Goal: Information Seeking & Learning: Learn about a topic

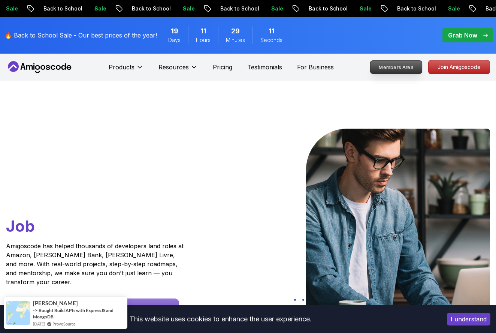
click at [389, 72] on p "Members Area" at bounding box center [397, 67] width 52 height 13
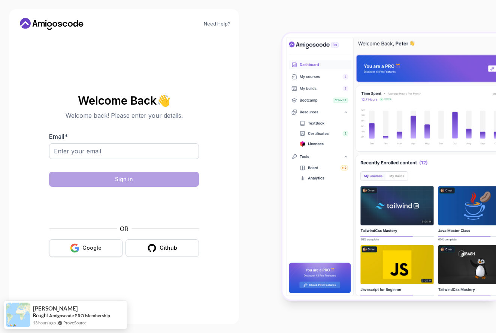
click at [108, 247] on button "Google" at bounding box center [85, 248] width 73 height 18
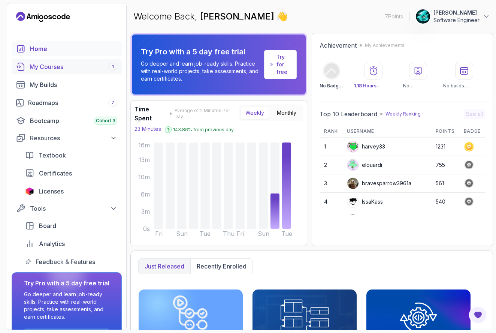
click at [79, 67] on div "My Courses 1" at bounding box center [74, 66] width 88 height 9
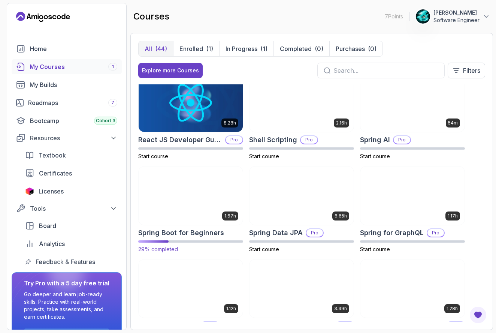
scroll to position [1032, 0]
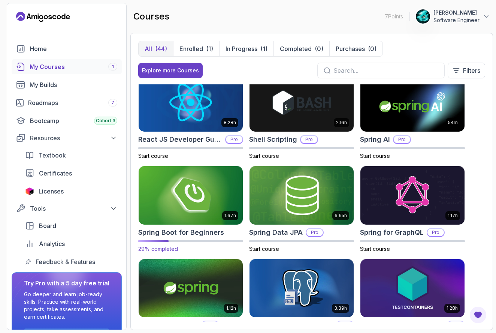
click at [203, 200] on img at bounding box center [190, 195] width 109 height 61
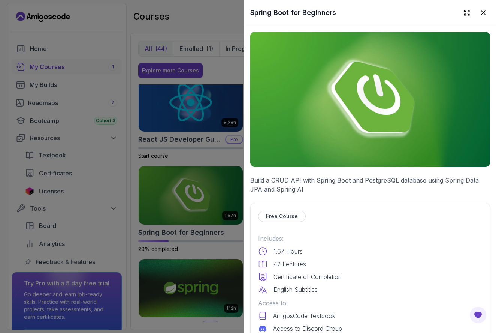
click at [298, 184] on p "Build a CRUD API with Spring Boot and PostgreSQL database using Spring Data JPA…" at bounding box center [370, 185] width 240 height 18
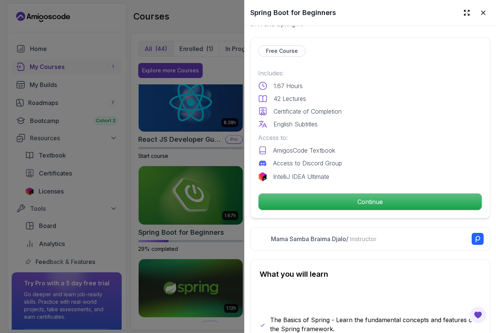
scroll to position [183, 0]
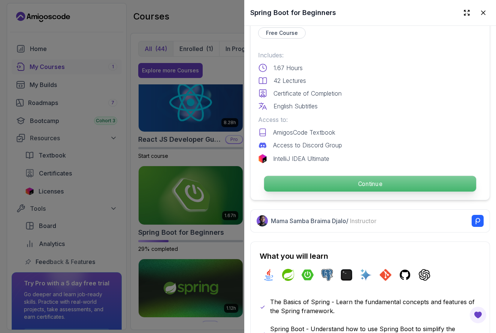
click at [299, 187] on p "Continue" at bounding box center [370, 184] width 212 height 16
click at [309, 178] on p "Continue" at bounding box center [370, 184] width 212 height 16
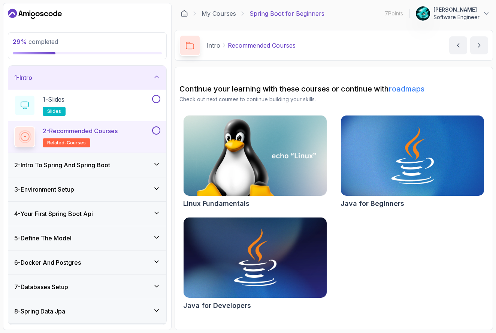
click at [134, 156] on div "2 - Intro To Spring And Spring Boot" at bounding box center [87, 165] width 158 height 24
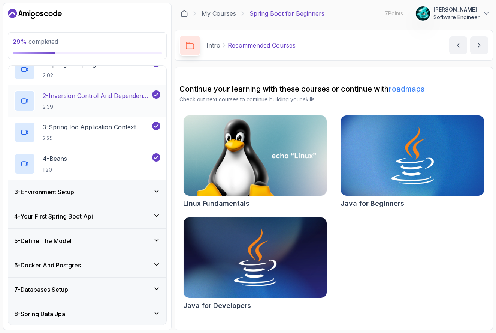
scroll to position [62, 0]
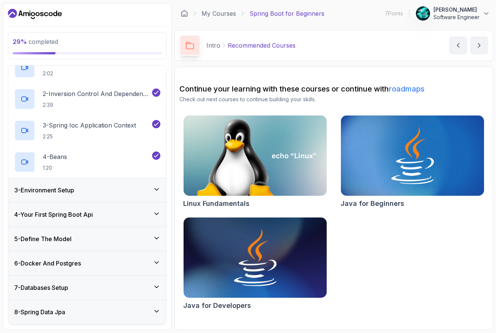
click at [115, 188] on div "3 - Environment Setup" at bounding box center [87, 190] width 146 height 9
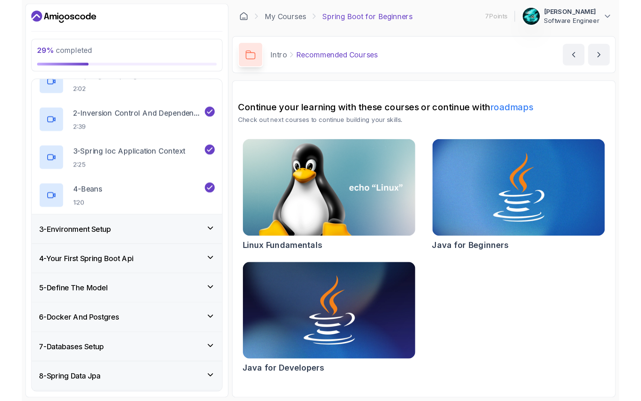
scroll to position [33, 0]
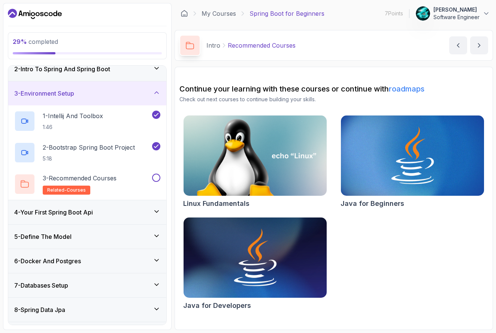
click at [111, 214] on div "4 - Your First Spring Boot Api" at bounding box center [87, 212] width 146 height 9
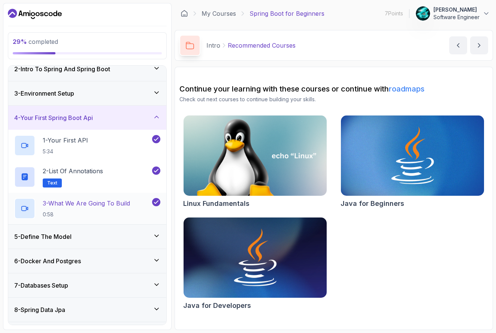
click at [104, 197] on div "3 - What We Are Going To Build 0:58" at bounding box center [87, 208] width 158 height 31
click at [100, 205] on p "3 - What We Are Going To Build" at bounding box center [86, 203] width 87 height 9
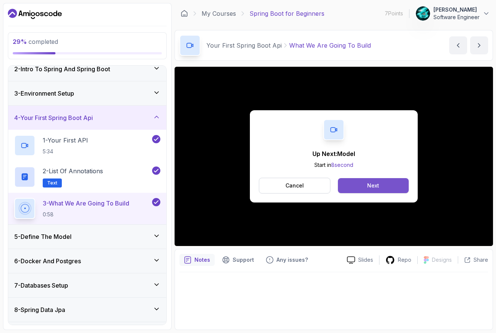
click at [370, 186] on div "Next" at bounding box center [373, 185] width 12 height 7
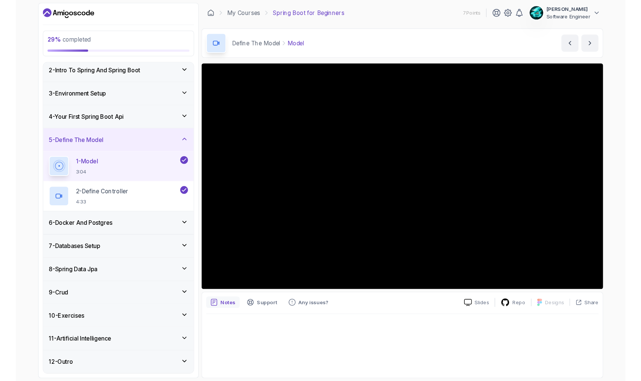
scroll to position [26, 0]
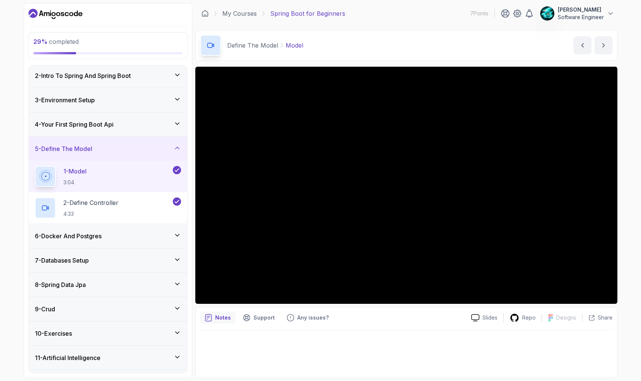
click at [477, 15] on p "7 Points" at bounding box center [479, 13] width 18 height 7
drag, startPoint x: 478, startPoint y: 15, endPoint x: 477, endPoint y: 21, distance: 6.9
click at [477, 21] on div "My Courses Spring Boot for Beginners 7 Points [PERSON_NAME] Software Engineer" at bounding box center [406, 13] width 422 height 21
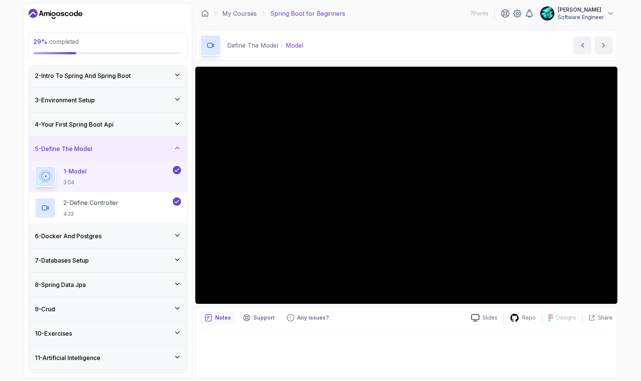
click at [473, 15] on p "7 Points" at bounding box center [479, 13] width 18 height 7
click at [468, 28] on main "My Courses Spring Boot for Beginners 7 Points [PERSON_NAME] Software Engineer 5…" at bounding box center [406, 190] width 422 height 375
click at [484, 13] on p "7 Points" at bounding box center [479, 13] width 18 height 7
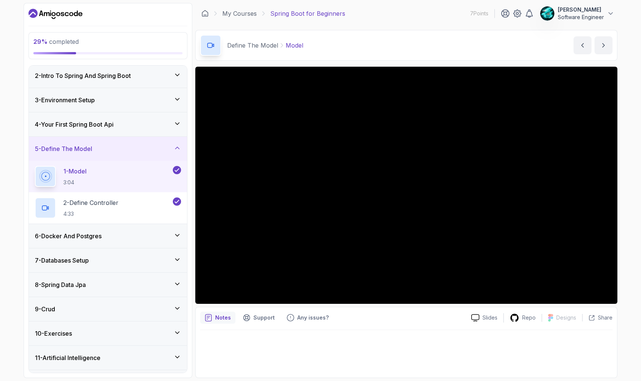
click at [484, 13] on p "7 Points" at bounding box center [479, 13] width 18 height 7
click at [483, 13] on p "7 Points" at bounding box center [479, 13] width 18 height 7
drag, startPoint x: 483, startPoint y: 13, endPoint x: 480, endPoint y: 20, distance: 7.9
click at [480, 20] on div "7 Points [PERSON_NAME] Software Engineer" at bounding box center [542, 13] width 144 height 15
click at [479, 16] on p "7 Points" at bounding box center [479, 13] width 18 height 7
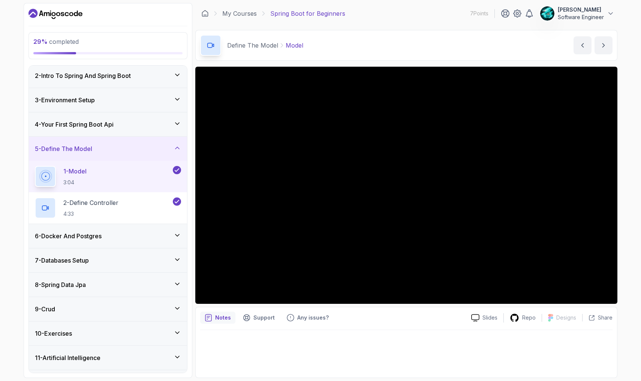
click at [479, 16] on p "7 Points" at bounding box center [479, 13] width 18 height 7
click at [458, 18] on div "My Courses Spring Boot for Beginners 7 Points [PERSON_NAME] Software Engineer" at bounding box center [406, 13] width 422 height 21
drag, startPoint x: 466, startPoint y: 12, endPoint x: 491, endPoint y: 12, distance: 24.7
click at [491, 12] on div "My Courses Spring Boot for Beginners 7 Points [PERSON_NAME] Software Engineer" at bounding box center [406, 13] width 422 height 21
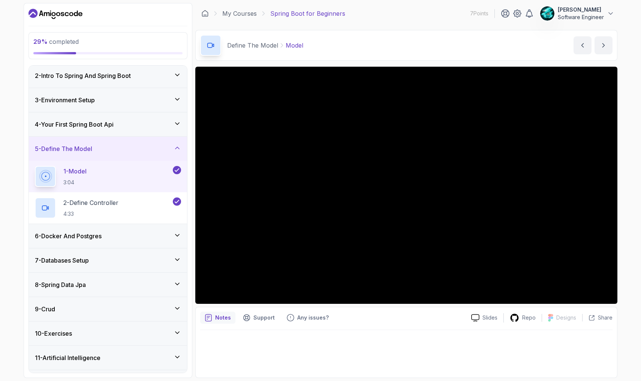
drag, startPoint x: 480, startPoint y: 13, endPoint x: 478, endPoint y: 26, distance: 12.5
click at [478, 26] on main "My Courses Spring Boot for Beginners 7 Points [PERSON_NAME] Software Engineer 5…" at bounding box center [406, 190] width 422 height 375
click at [468, 11] on div "My Courses Spring Boot for Beginners 7 Points [PERSON_NAME] Software Engineer" at bounding box center [406, 13] width 422 height 21
click at [477, 11] on p "7 Points" at bounding box center [479, 13] width 18 height 7
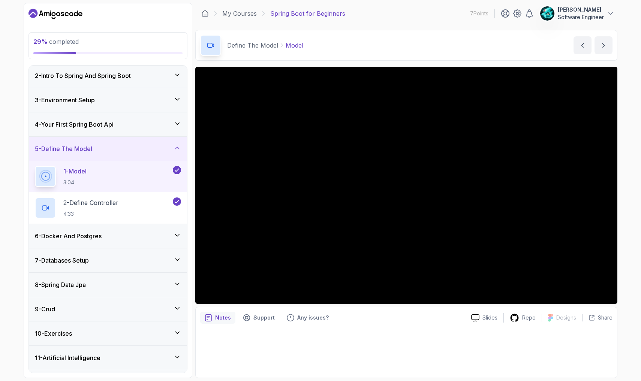
click at [477, 11] on p "7 Points" at bounding box center [479, 13] width 18 height 7
click at [462, 19] on div "My Courses Spring Boot for Beginners 7 Points [PERSON_NAME] Software Engineer" at bounding box center [406, 13] width 422 height 21
drag, startPoint x: 468, startPoint y: 13, endPoint x: 490, endPoint y: 15, distance: 22.6
click at [490, 15] on div "My Courses Spring Boot for Beginners 7 Points [PERSON_NAME] Software Engineer" at bounding box center [406, 13] width 422 height 21
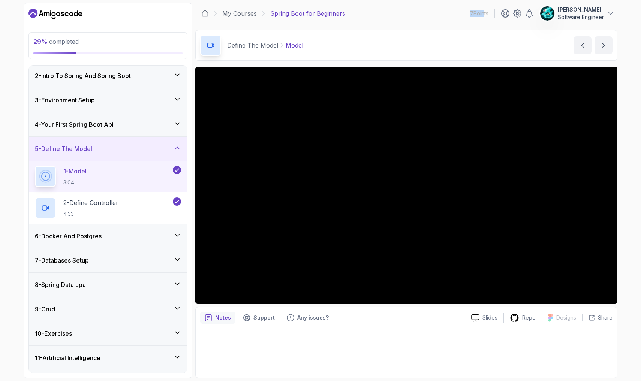
drag, startPoint x: 483, startPoint y: 12, endPoint x: 470, endPoint y: 10, distance: 12.4
click at [470, 10] on p "7 Points" at bounding box center [479, 13] width 18 height 7
click at [453, 11] on div "My Courses Spring Boot for Beginners 7 Points [PERSON_NAME] Software Engineer" at bounding box center [406, 13] width 422 height 21
drag, startPoint x: 456, startPoint y: 10, endPoint x: 489, endPoint y: 13, distance: 33.1
click at [489, 13] on div "My Courses Spring Boot for Beginners 7 Points [PERSON_NAME] Software Engineer" at bounding box center [406, 13] width 422 height 21
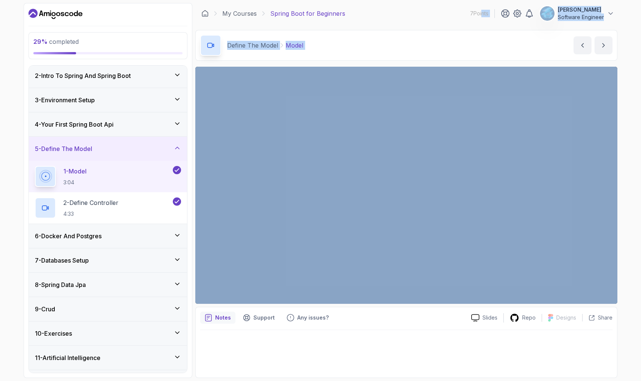
drag, startPoint x: 481, startPoint y: 12, endPoint x: 475, endPoint y: 37, distance: 25.7
click at [475, 37] on main "My Courses Spring Boot for Beginners 7 Points [PERSON_NAME] Software Engineer 5…" at bounding box center [406, 190] width 422 height 375
click at [475, 37] on div "Define The Model Model Model by [PERSON_NAME]" at bounding box center [406, 45] width 422 height 31
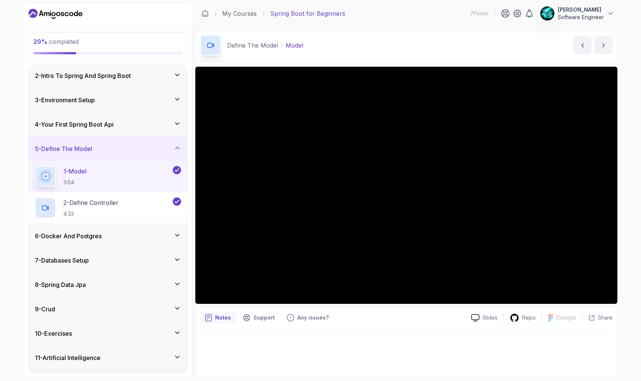
drag, startPoint x: 469, startPoint y: 12, endPoint x: 495, endPoint y: 12, distance: 25.5
click at [495, 12] on div "7 Points [PERSON_NAME] Software Engineer" at bounding box center [542, 13] width 144 height 15
click at [478, 32] on div "Define The Model Model Model by [PERSON_NAME]" at bounding box center [406, 45] width 422 height 31
drag, startPoint x: 468, startPoint y: 15, endPoint x: 489, endPoint y: 16, distance: 21.0
click at [489, 16] on div "My Courses Spring Boot for Beginners 7 Points [PERSON_NAME] Software Engineer" at bounding box center [406, 13] width 422 height 21
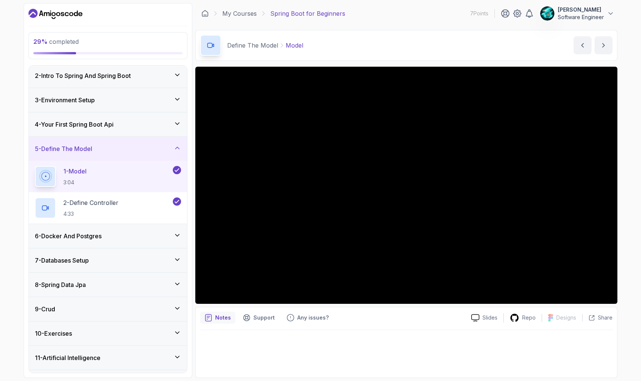
drag, startPoint x: 479, startPoint y: 12, endPoint x: 479, endPoint y: 20, distance: 8.2
click at [479, 20] on div "7 Points [PERSON_NAME] Software Engineer" at bounding box center [542, 13] width 144 height 15
drag, startPoint x: 469, startPoint y: 15, endPoint x: 490, endPoint y: 15, distance: 21.0
click at [491, 15] on div "7 Points [PERSON_NAME] Software Engineer" at bounding box center [542, 13] width 144 height 15
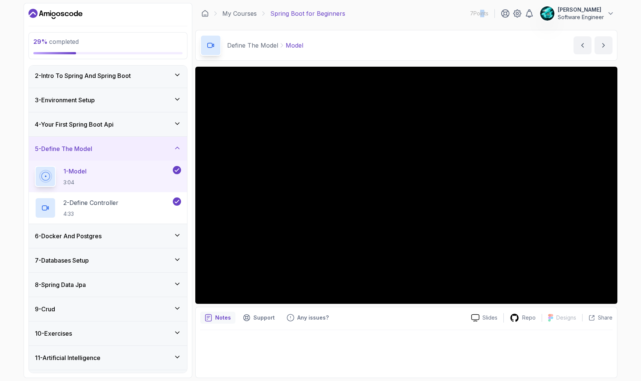
click at [478, 12] on p "7 Points" at bounding box center [479, 13] width 18 height 7
click at [446, 10] on div "My Courses Spring Boot for Beginners 7 Points [PERSON_NAME] Software Engineer" at bounding box center [406, 13] width 422 height 21
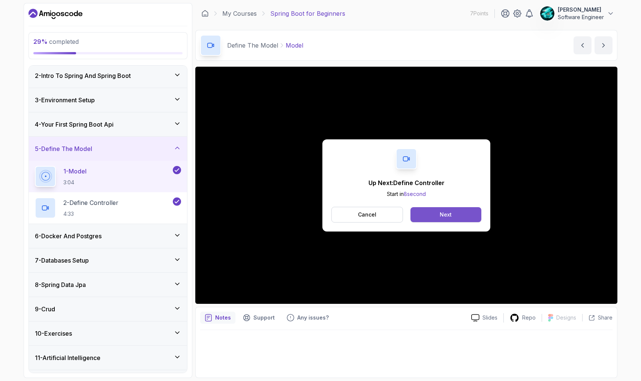
click at [455, 213] on button "Next" at bounding box center [446, 214] width 71 height 15
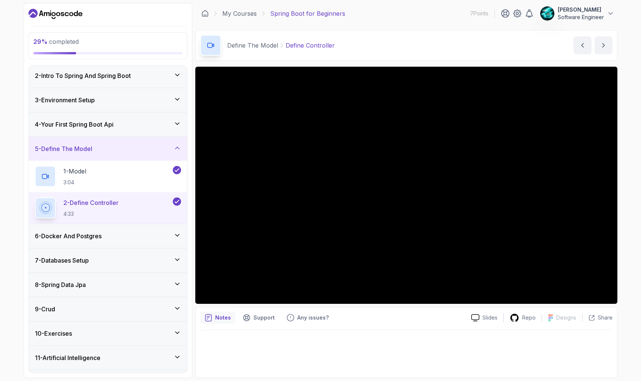
click at [223, 316] on p "Notes" at bounding box center [223, 317] width 16 height 7
click at [496, 317] on icon at bounding box center [514, 317] width 9 height 9
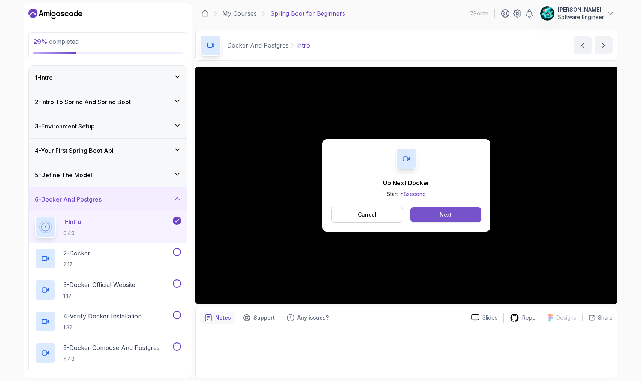
click at [467, 213] on button "Next" at bounding box center [446, 214] width 71 height 15
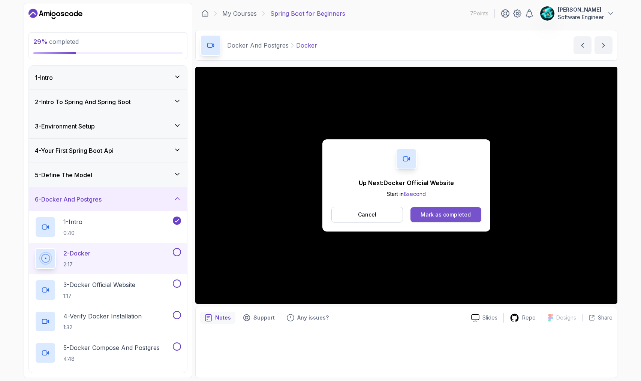
click at [436, 213] on div "Mark as completed" at bounding box center [446, 214] width 50 height 7
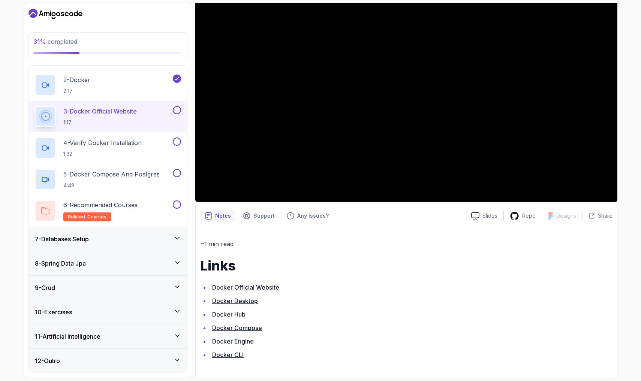
click at [180, 333] on icon at bounding box center [177, 335] width 7 height 7
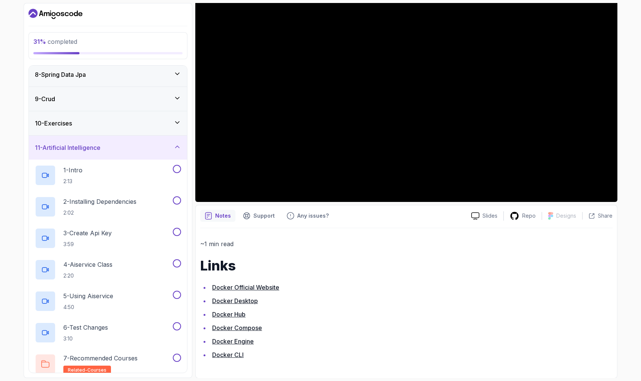
click at [178, 145] on icon at bounding box center [177, 146] width 7 height 7
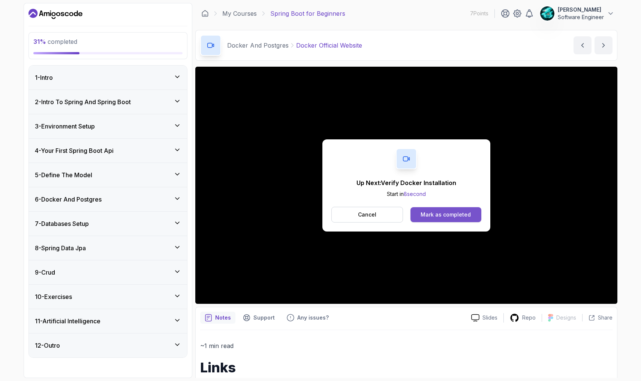
click at [470, 214] on button "Mark as completed" at bounding box center [446, 214] width 71 height 15
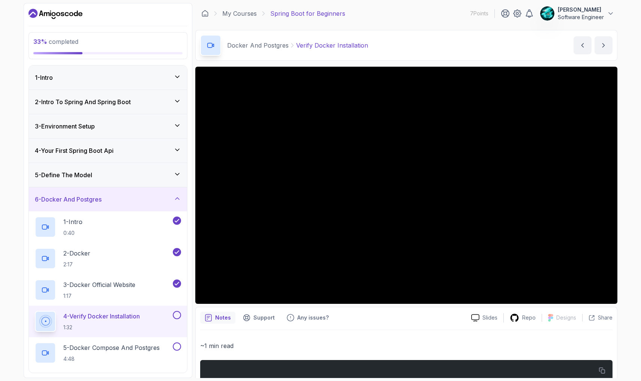
click at [357, 333] on div "~1 min read docker --version" at bounding box center [406, 370] width 412 height 81
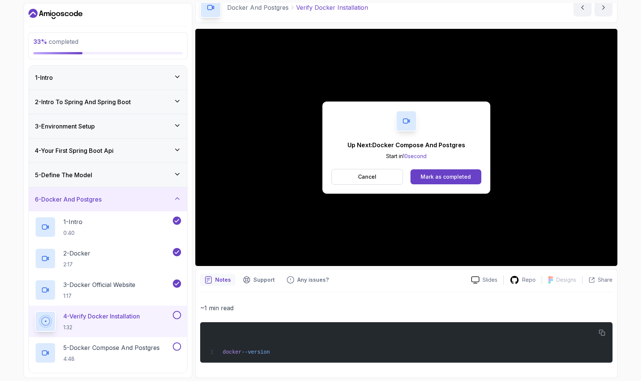
scroll to position [38, 0]
click at [433, 178] on div "Mark as completed" at bounding box center [446, 176] width 50 height 7
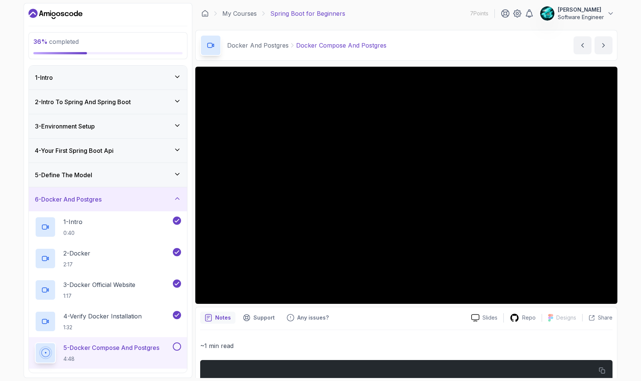
click at [496, 260] on div "36 % completed 1 - Intro 2 - Intro To Spring And Spring Boot 3 - Environment Se…" at bounding box center [320, 190] width 641 height 381
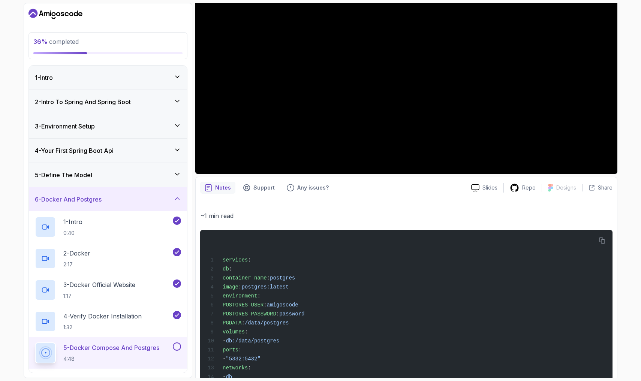
scroll to position [132, 0]
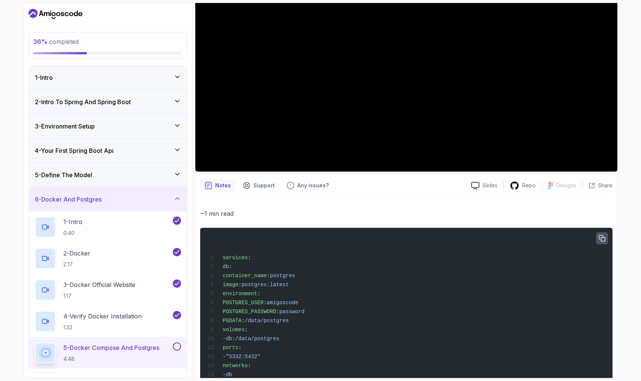
click at [496, 240] on icon "button" at bounding box center [602, 238] width 6 height 6
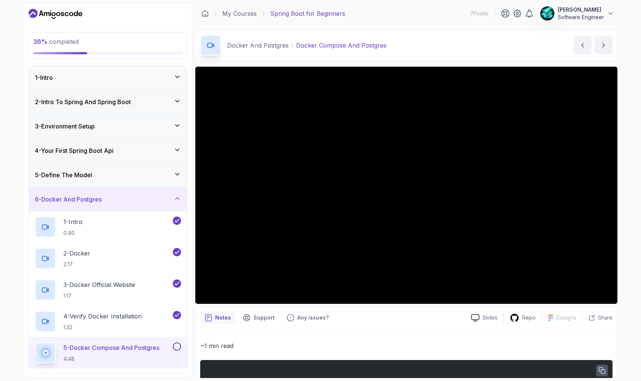
scroll to position [0, 0]
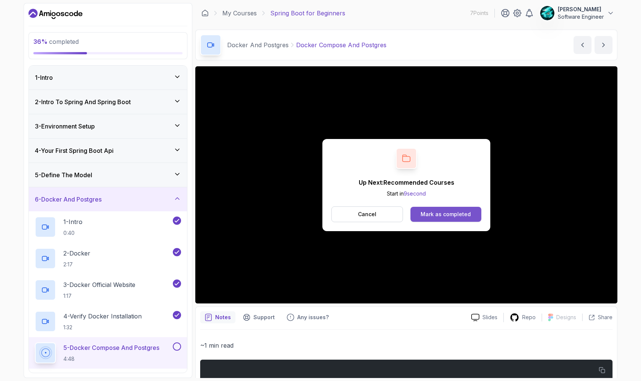
click at [444, 216] on div "Mark as completed" at bounding box center [446, 214] width 50 height 7
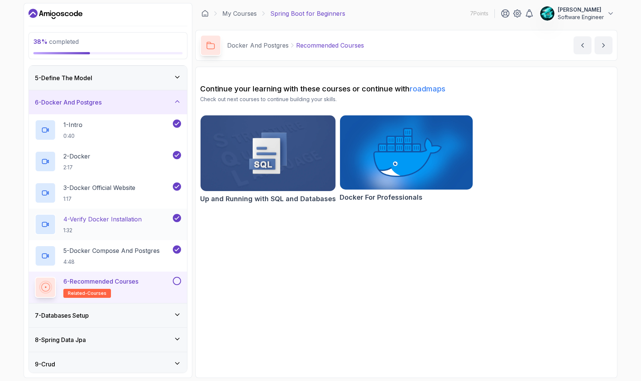
scroll to position [98, 0]
click at [496, 46] on button "next content" at bounding box center [604, 45] width 18 height 18
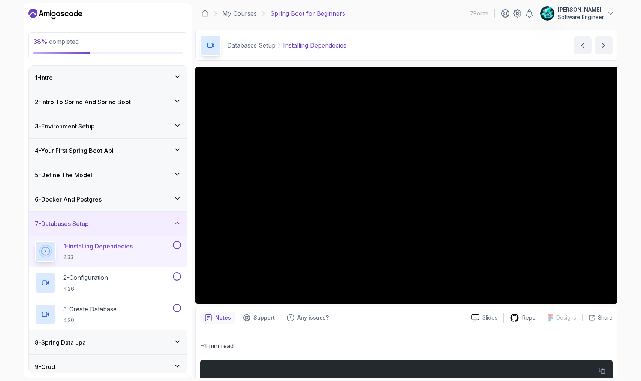
click at [188, 182] on div "38 % completed 1 - Intro 2 - Intro To Spring And Spring Boot 3 - Environment Se…" at bounding box center [108, 190] width 169 height 375
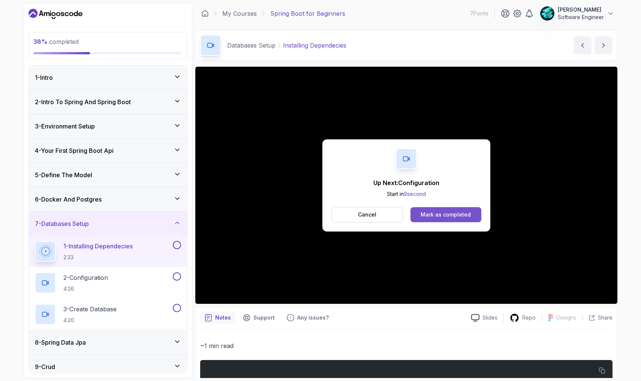
click at [437, 222] on button "Mark as completed" at bounding box center [446, 214] width 71 height 15
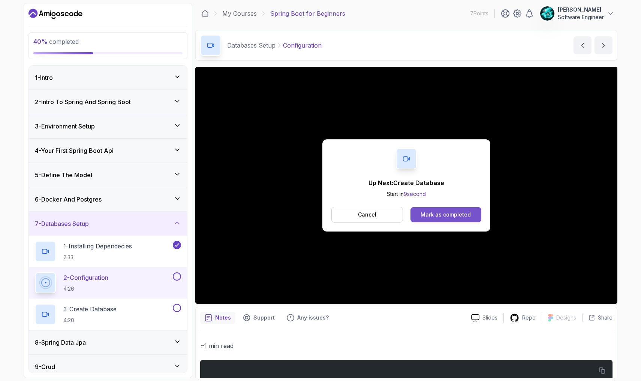
click at [449, 214] on div "Mark as completed" at bounding box center [446, 214] width 50 height 7
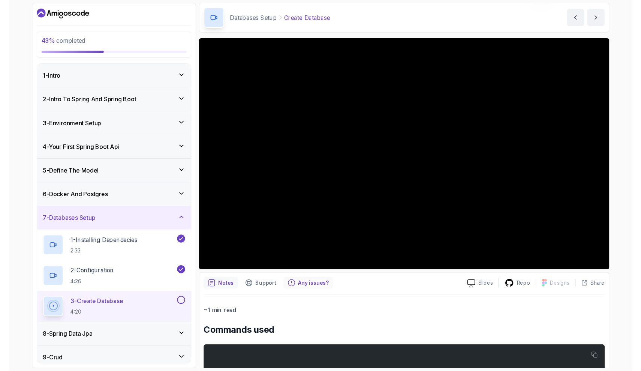
scroll to position [27, 0]
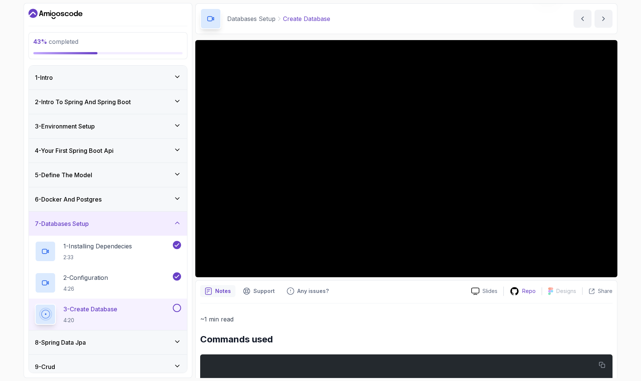
click at [496, 291] on p "Repo" at bounding box center [528, 291] width 13 height 7
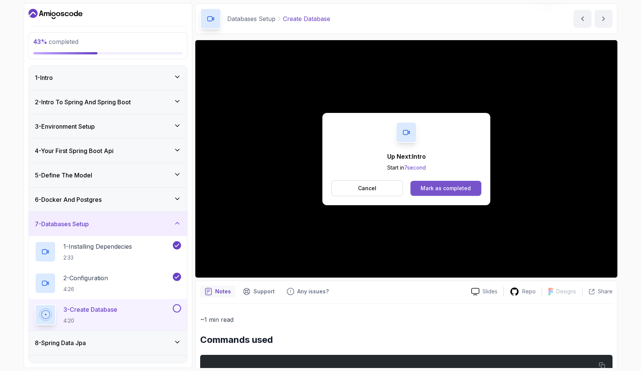
click at [452, 193] on button "Mark as completed" at bounding box center [446, 188] width 71 height 15
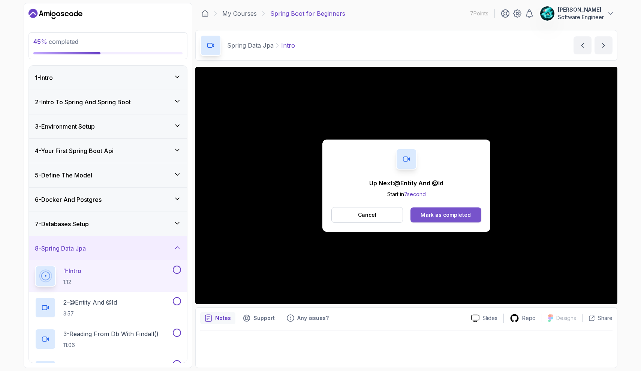
click at [430, 218] on div "Mark as completed" at bounding box center [446, 214] width 50 height 7
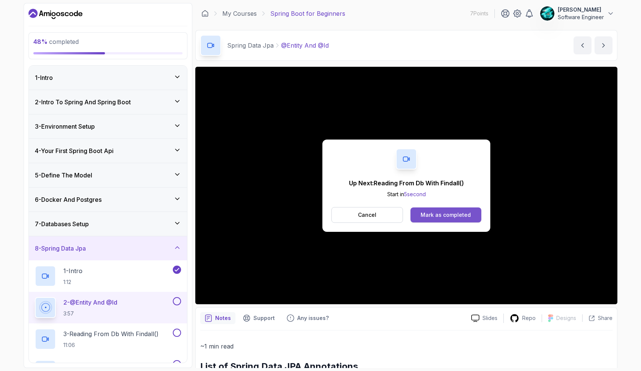
click at [434, 214] on div "Mark as completed" at bounding box center [446, 214] width 50 height 7
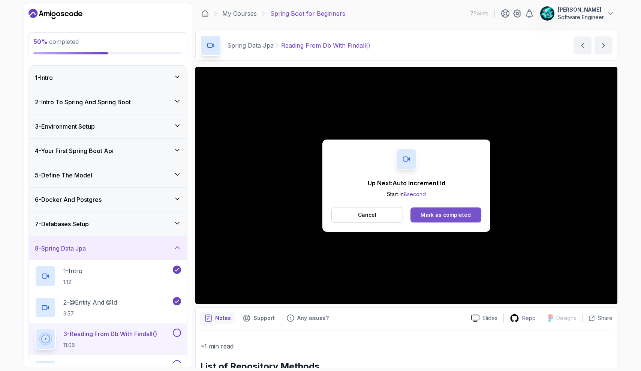
click at [459, 211] on div "Mark as completed" at bounding box center [446, 214] width 50 height 7
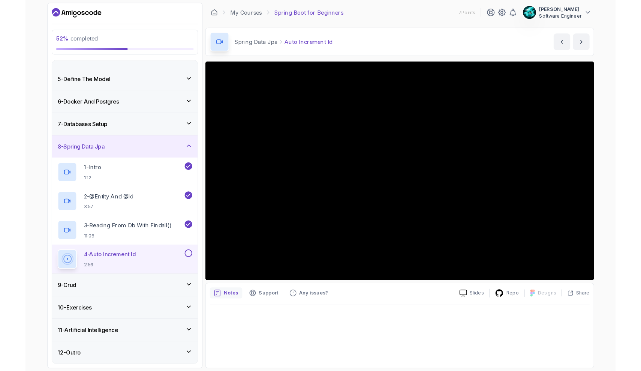
scroll to position [89, 0]
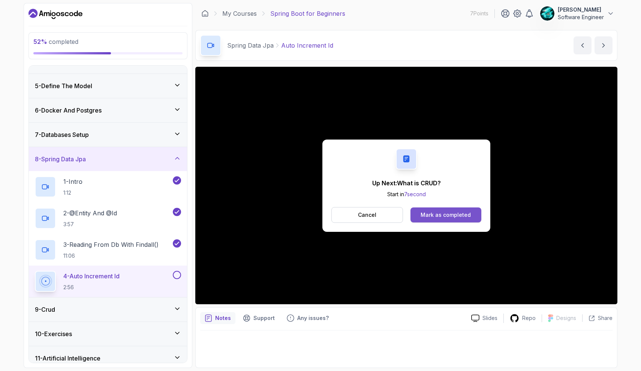
click at [449, 219] on button "Mark as completed" at bounding box center [446, 214] width 71 height 15
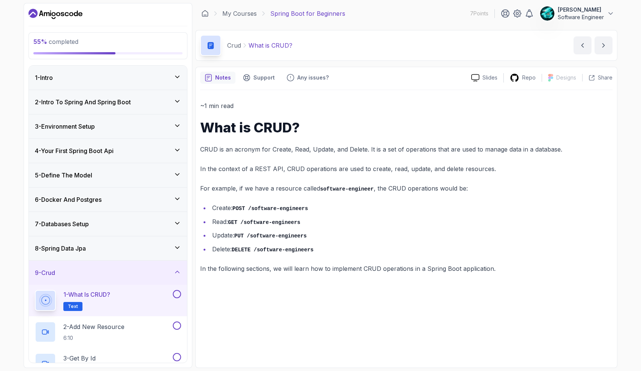
click at [313, 198] on div "~1 min read What is CRUD? CRUD is an acronym for Create, Read, Update, and Dele…" at bounding box center [406, 186] width 412 height 173
click at [295, 185] on p "For example, if we have a resource called software-engineer , the CRUD operatio…" at bounding box center [406, 188] width 412 height 11
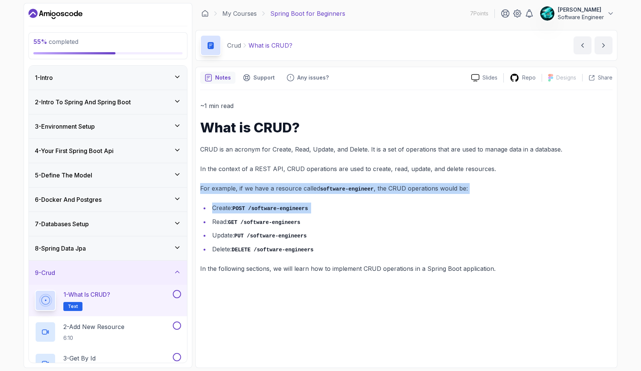
drag, startPoint x: 295, startPoint y: 185, endPoint x: 287, endPoint y: 196, distance: 13.6
click at [287, 196] on div "~1 min read What is CRUD? CRUD is an acronym for Create, Read, Update, and Dele…" at bounding box center [406, 186] width 412 height 173
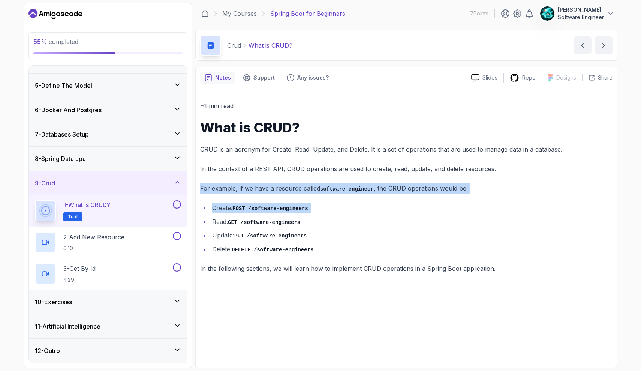
scroll to position [90, 0]
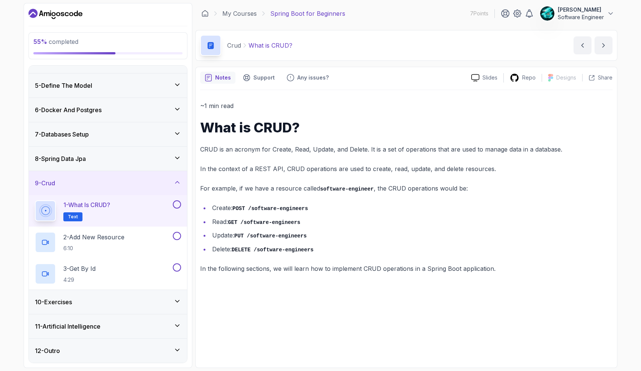
click at [300, 226] on ul "Create: POST /software-engineers Read: GET /software-engineers Update: PUT /sof…" at bounding box center [406, 228] width 412 height 52
click at [496, 50] on button "next content" at bounding box center [604, 45] width 18 height 18
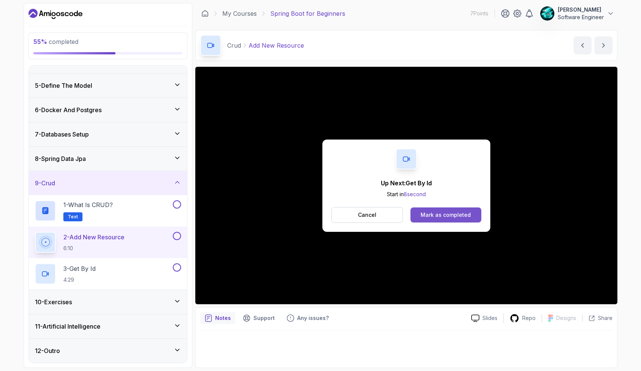
click at [440, 218] on div "Mark as completed" at bounding box center [446, 214] width 50 height 7
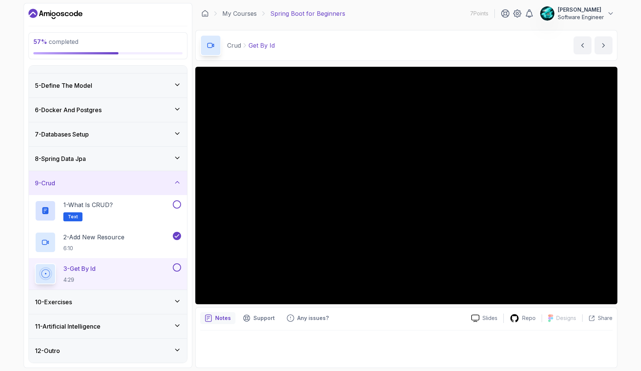
click at [178, 298] on icon at bounding box center [177, 300] width 7 height 7
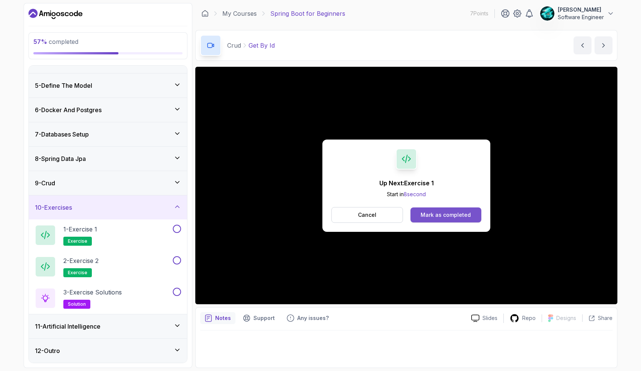
click at [464, 210] on button "Mark as completed" at bounding box center [446, 214] width 71 height 15
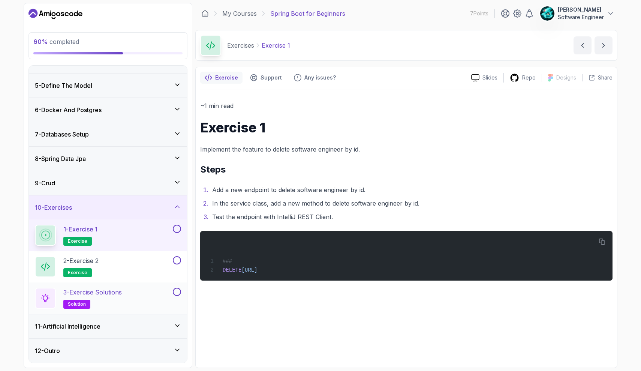
click at [108, 297] on h2 "3 - Exercise Solutions solution" at bounding box center [92, 298] width 58 height 21
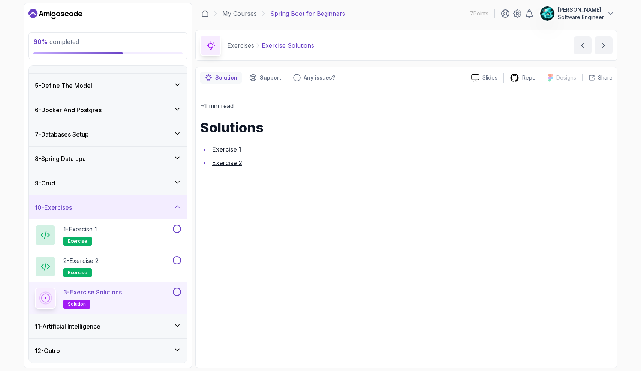
click at [231, 150] on link "Exercise 1" at bounding box center [226, 148] width 29 height 7
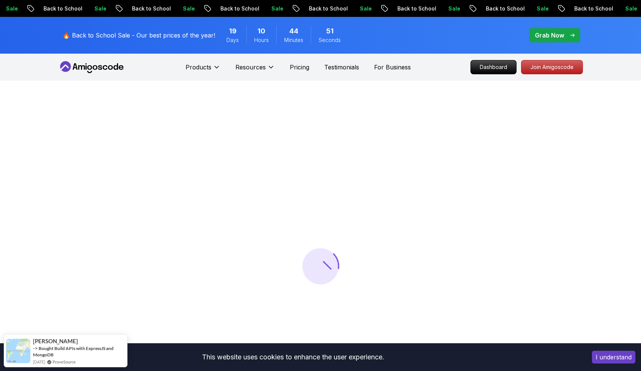
click at [600, 356] on button "I understand" at bounding box center [613, 357] width 43 height 13
